Goal: Register for event/course

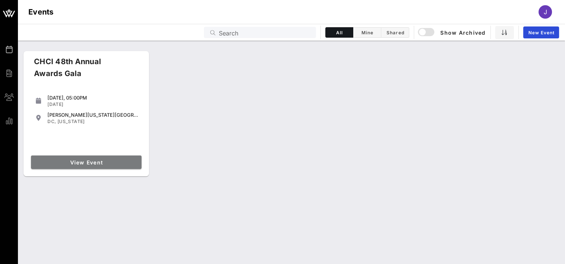
click at [85, 157] on link "View Event" at bounding box center [86, 162] width 110 height 13
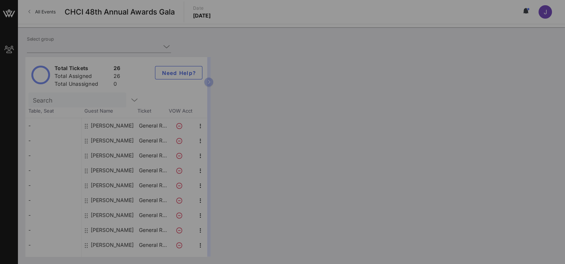
type input "Salt River Project (Salt River Project) [[PERSON_NAME], [PERSON_NAME][EMAIL_ADD…"
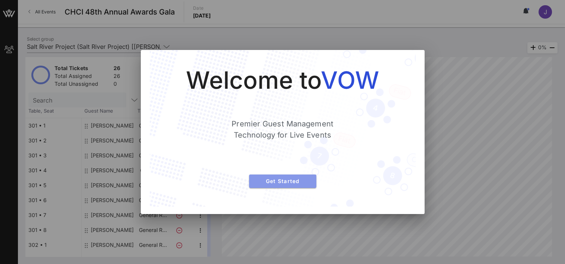
click at [277, 183] on span "Get Started" at bounding box center [282, 181] width 55 height 6
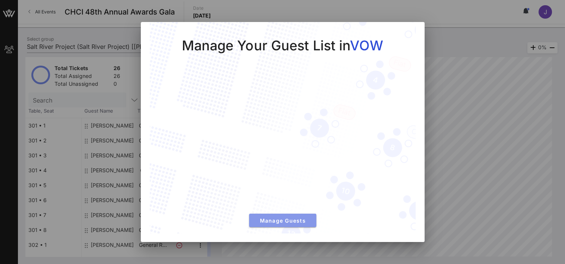
click at [283, 220] on span "Manage Guests" at bounding box center [282, 221] width 55 height 6
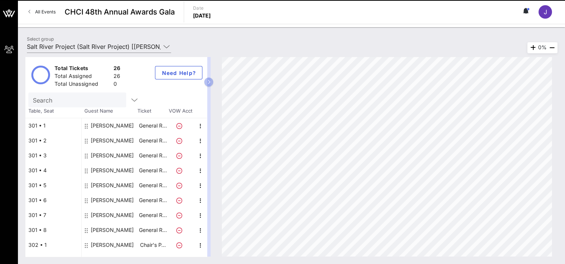
drag, startPoint x: 31, startPoint y: 140, endPoint x: 32, endPoint y: 177, distance: 36.6
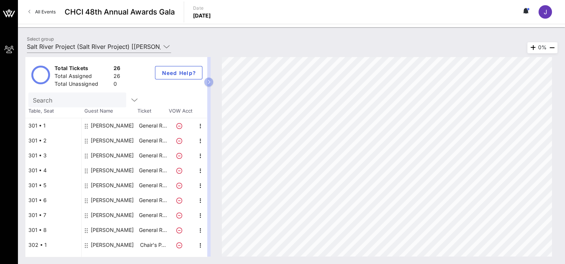
click at [32, 177] on div "301 • 4" at bounding box center [53, 170] width 56 height 15
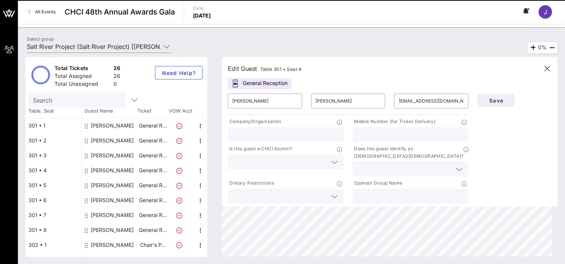
click at [41, 140] on div "301 • 2" at bounding box center [53, 140] width 56 height 15
type input "[PERSON_NAME]"
type input "[PERSON_NAME][EMAIL_ADDRESS][PERSON_NAME][DOMAIN_NAME]"
type input "SRP"
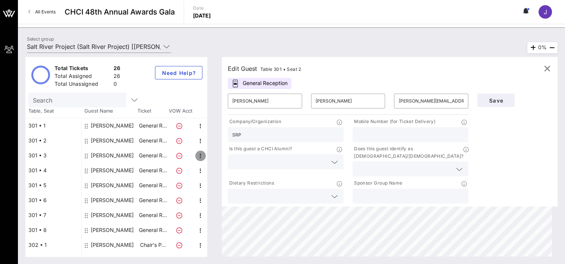
click at [202, 155] on icon "button" at bounding box center [200, 156] width 9 height 9
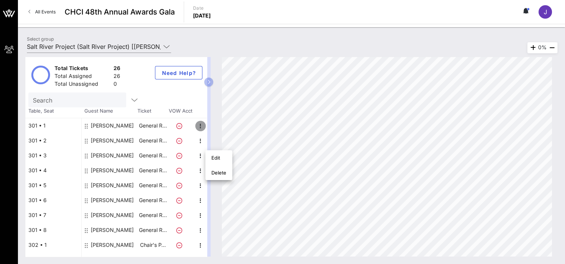
click at [202, 125] on icon "button" at bounding box center [200, 126] width 9 height 9
click at [213, 131] on div "Edit" at bounding box center [218, 128] width 15 height 12
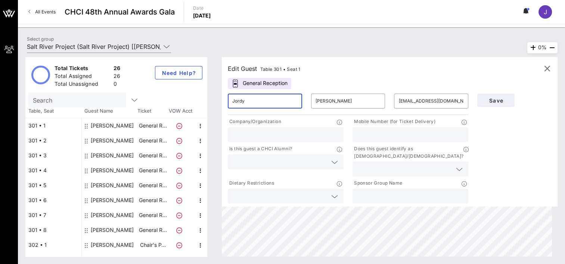
click at [259, 101] on input "Jordy" at bounding box center [264, 101] width 65 height 12
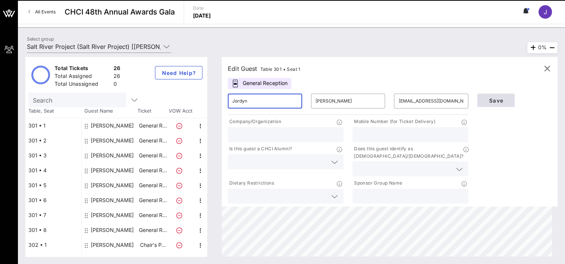
type input "Jordyn"
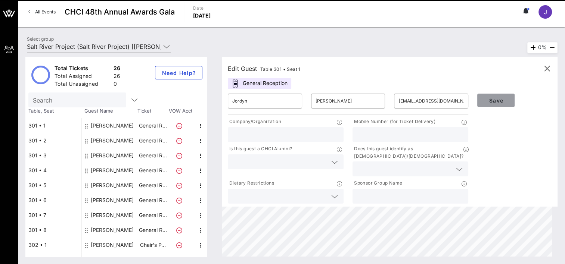
click at [491, 104] on button "Save" at bounding box center [495, 100] width 37 height 13
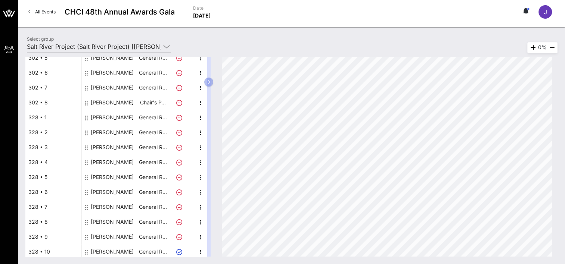
scroll to position [249, 0]
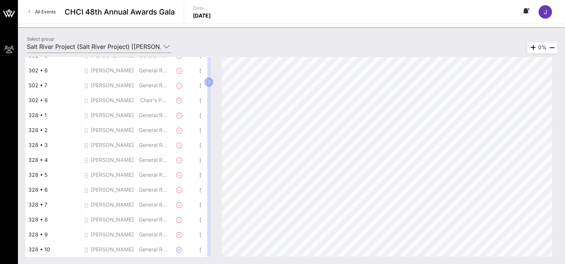
click at [76, 176] on div "328 • 5" at bounding box center [53, 175] width 56 height 15
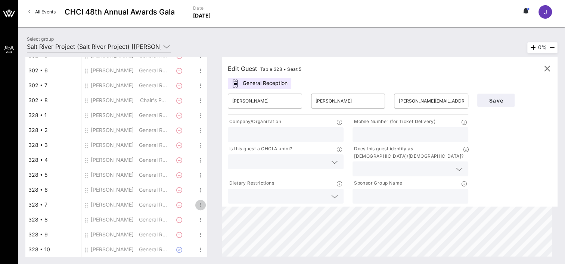
click at [201, 207] on icon "button" at bounding box center [200, 205] width 9 height 9
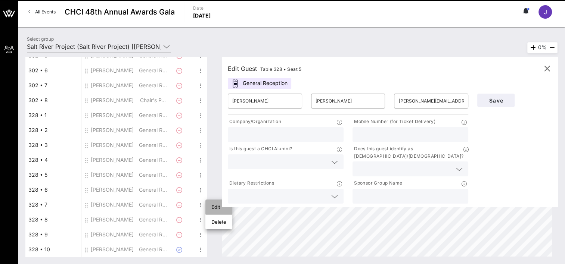
click at [210, 204] on div "Edit" at bounding box center [218, 207] width 27 height 15
type input "Dulce"
type input "[PERSON_NAME]"
type input "[EMAIL_ADDRESS][PERSON_NAME][DOMAIN_NAME]"
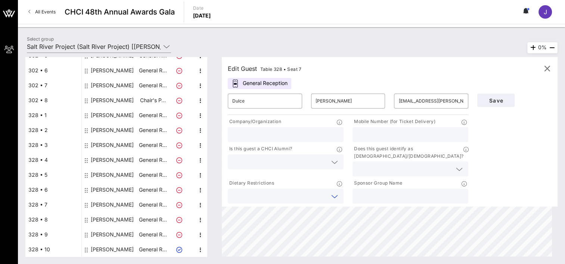
click at [290, 191] on input "text" at bounding box center [279, 196] width 95 height 10
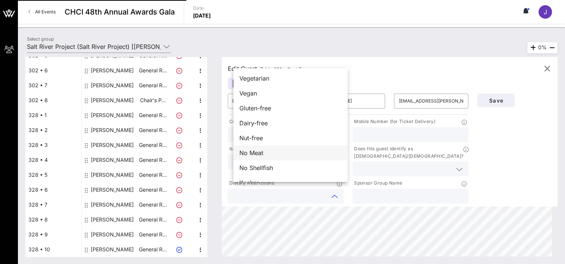
scroll to position [0, 0]
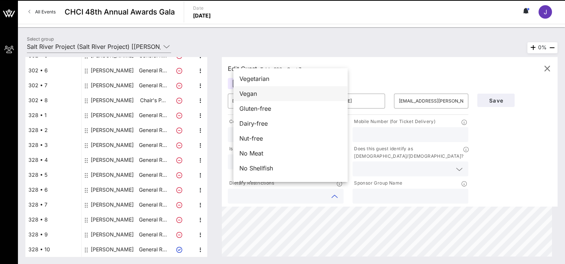
click at [276, 99] on div "Vegan" at bounding box center [290, 93] width 114 height 15
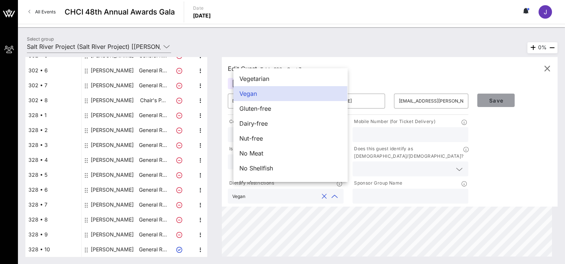
click at [493, 97] on span "Save" at bounding box center [495, 100] width 25 height 6
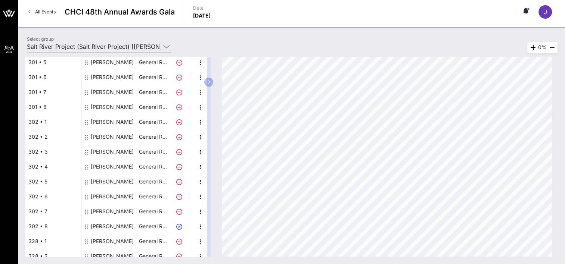
scroll to position [137, 0]
click at [178, 198] on icon at bounding box center [179, 198] width 6 height 6
click at [197, 212] on icon "button" at bounding box center [200, 212] width 9 height 9
click at [177, 210] on icon at bounding box center [179, 213] width 6 height 6
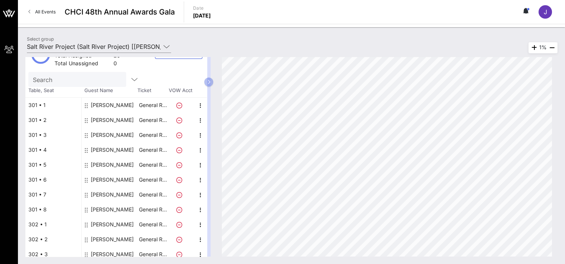
scroll to position [37, 0]
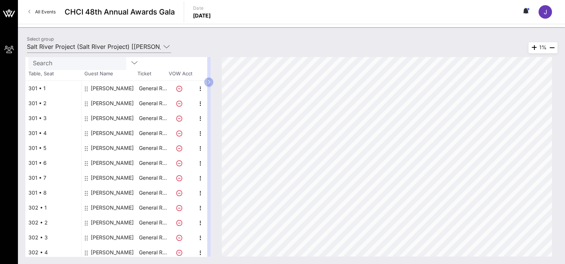
drag, startPoint x: 86, startPoint y: 187, endPoint x: 83, endPoint y: 183, distance: 5.4
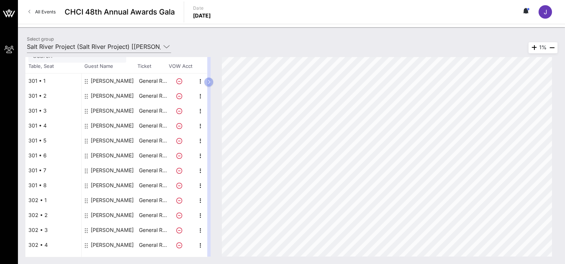
scroll to position [45, 0]
